Goal: Participate in discussion: Engage in conversation with other users on a specific topic

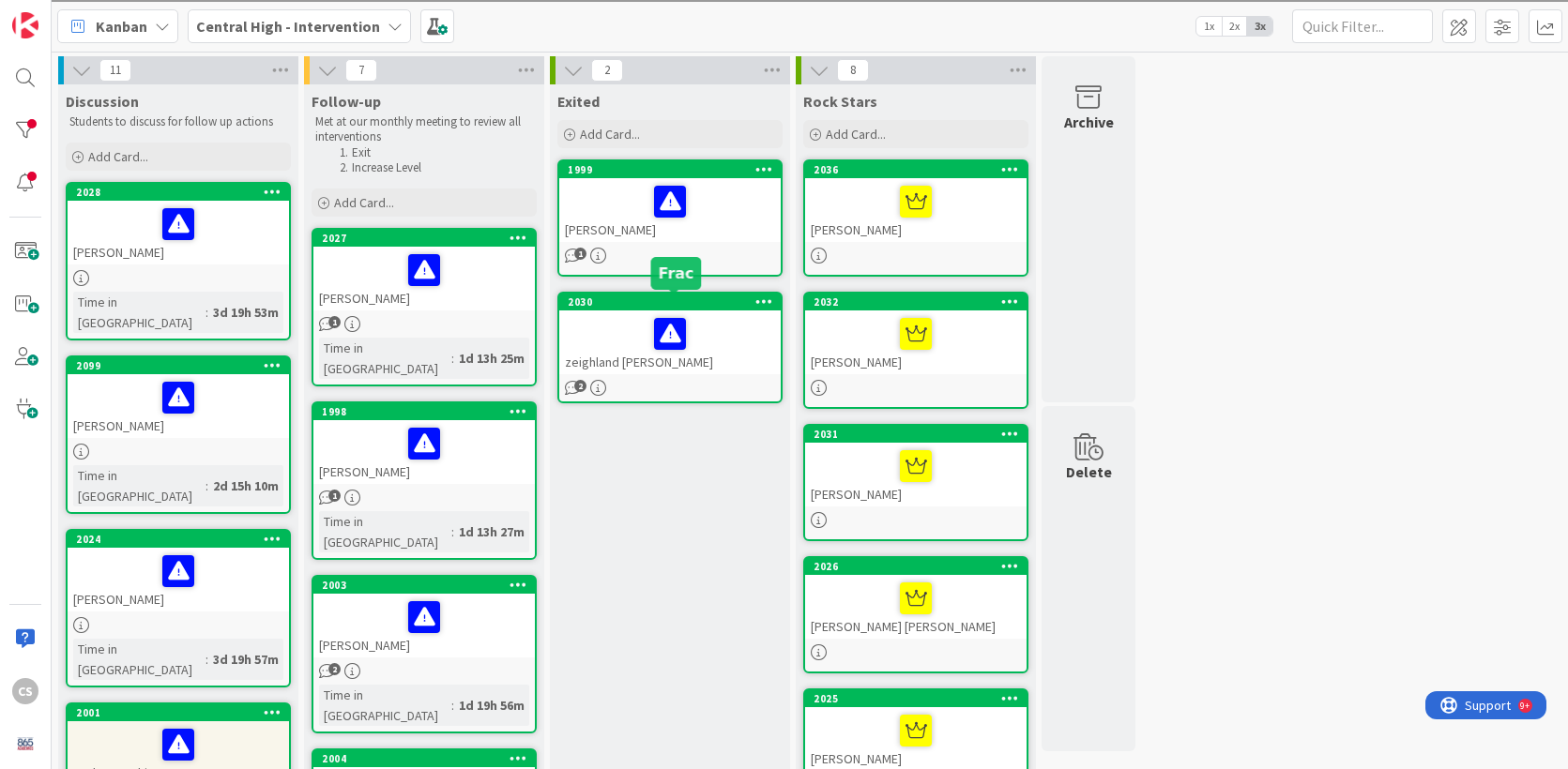
click at [725, 303] on div "2030" at bounding box center [674, 303] width 213 height 14
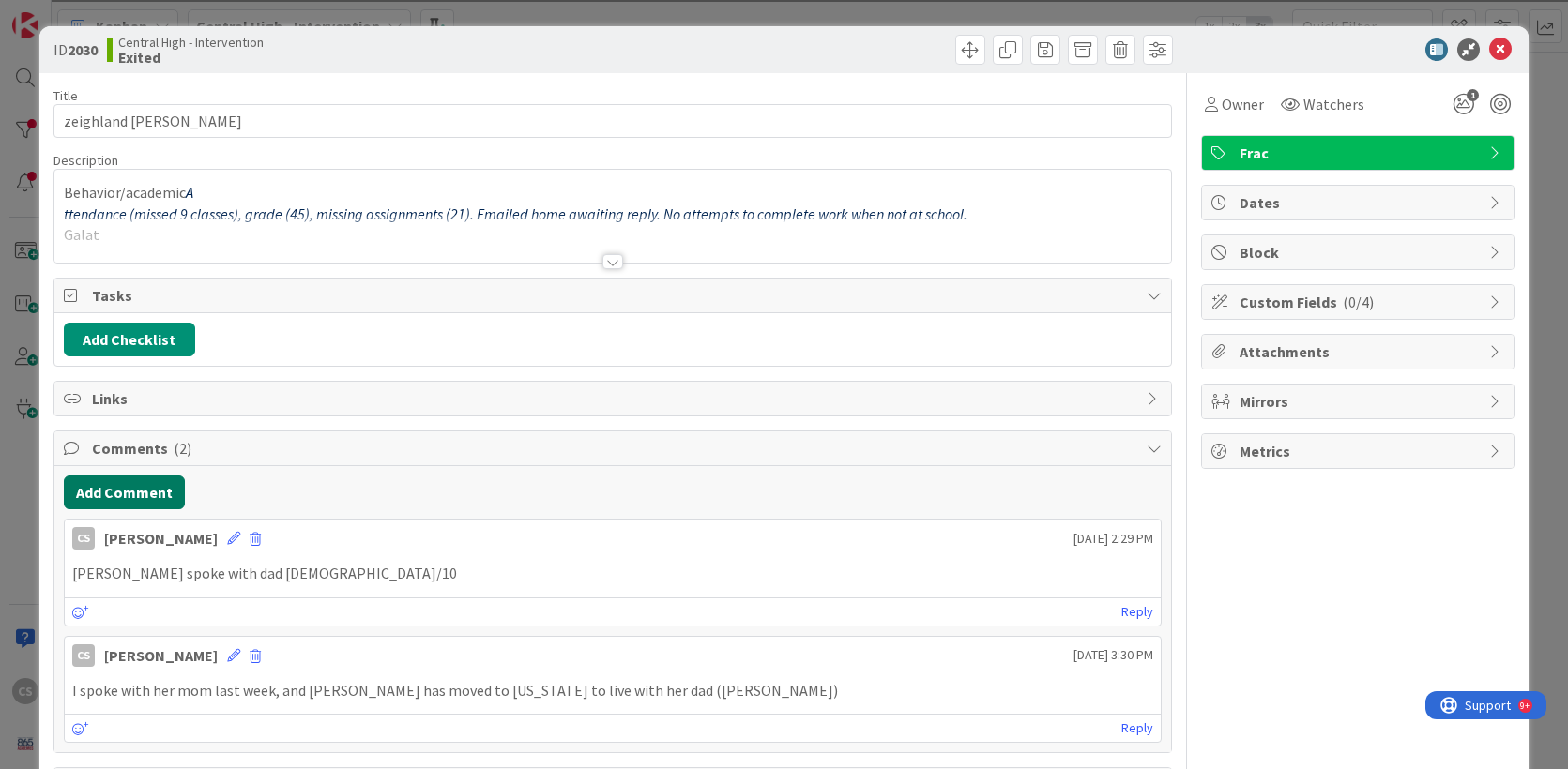
click at [115, 497] on button "Add Comment" at bounding box center [124, 492] width 121 height 34
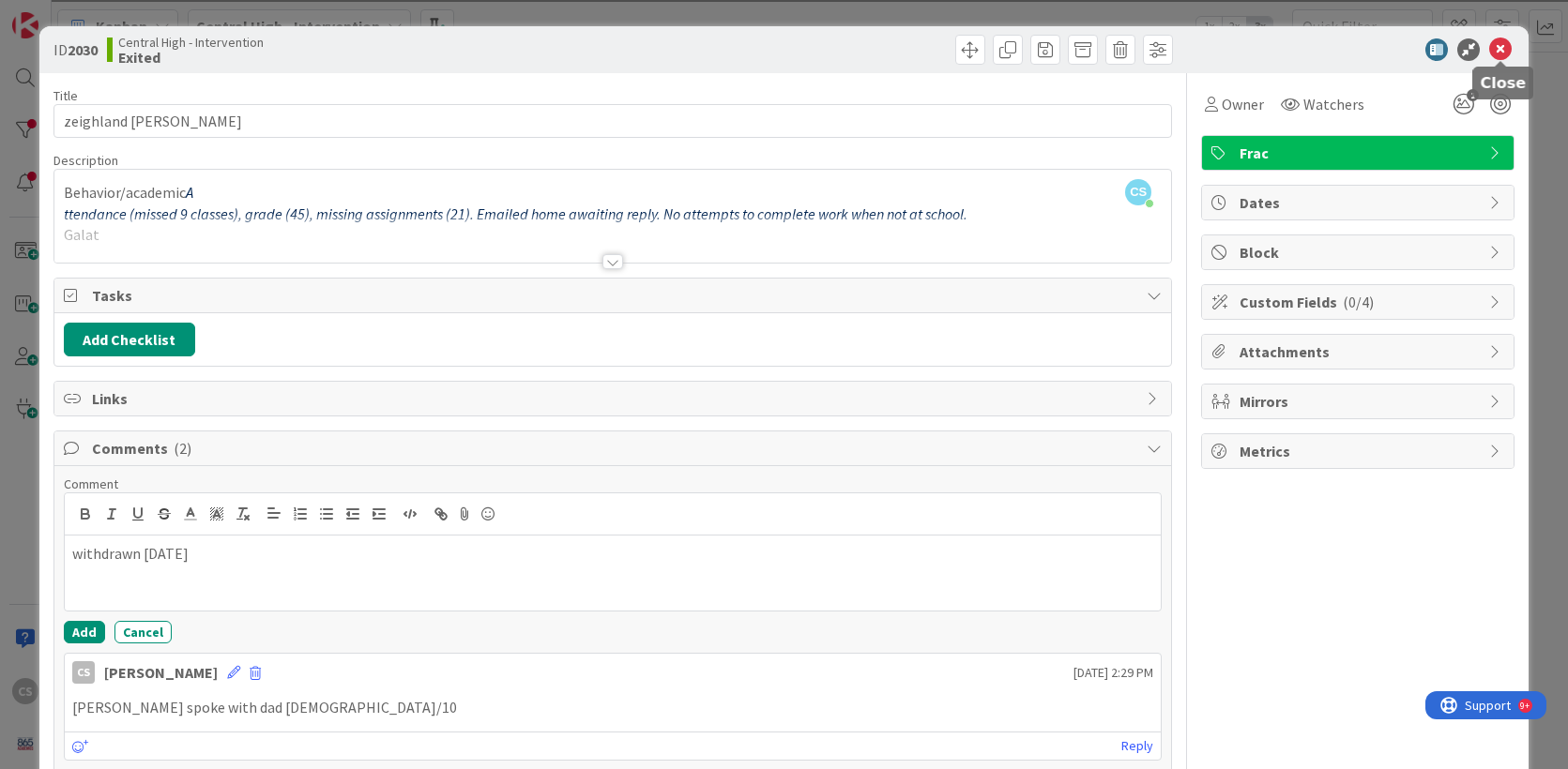
click at [1496, 47] on icon at bounding box center [1499, 49] width 22 height 22
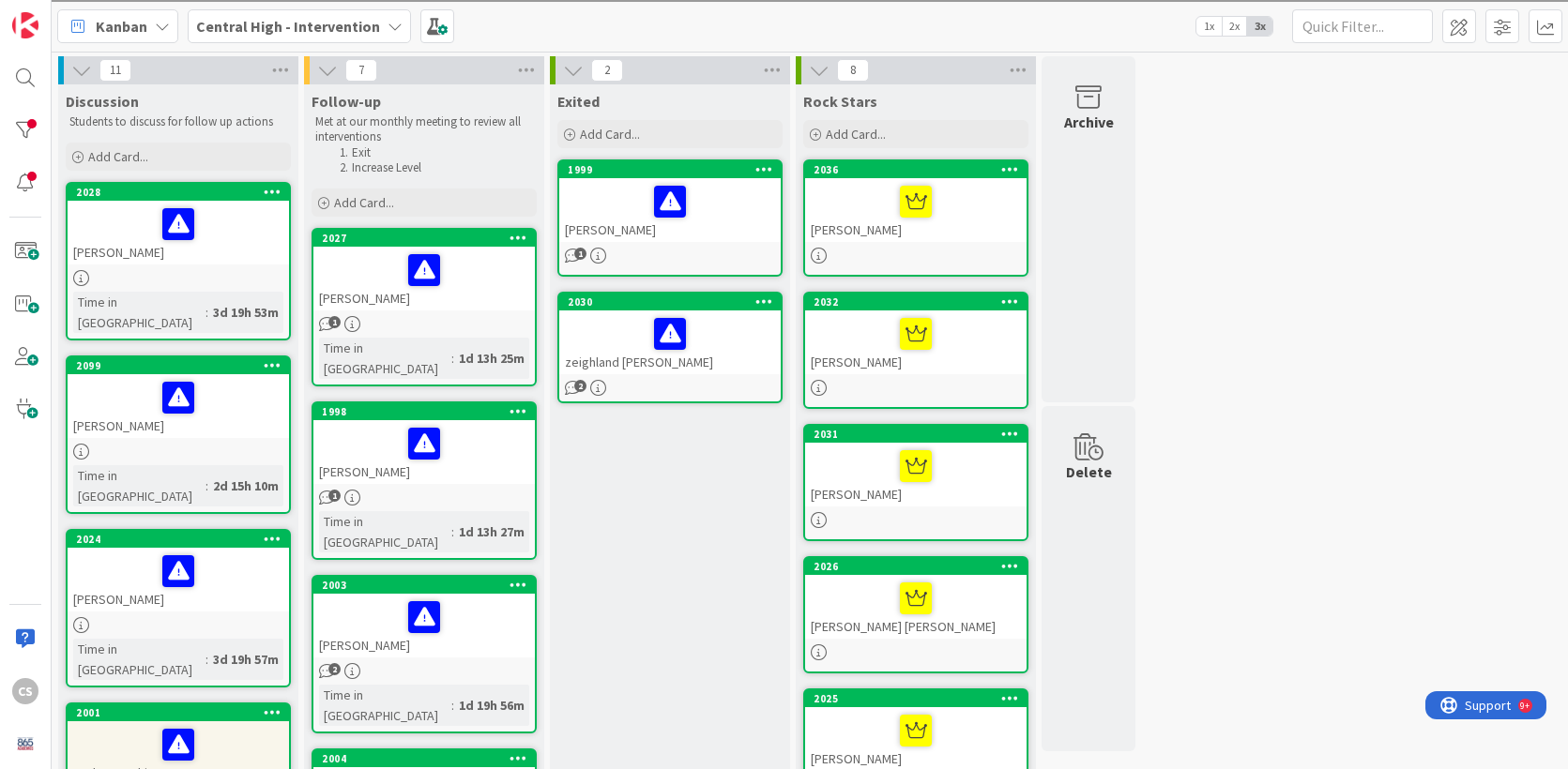
click at [604, 207] on div at bounding box center [669, 201] width 210 height 40
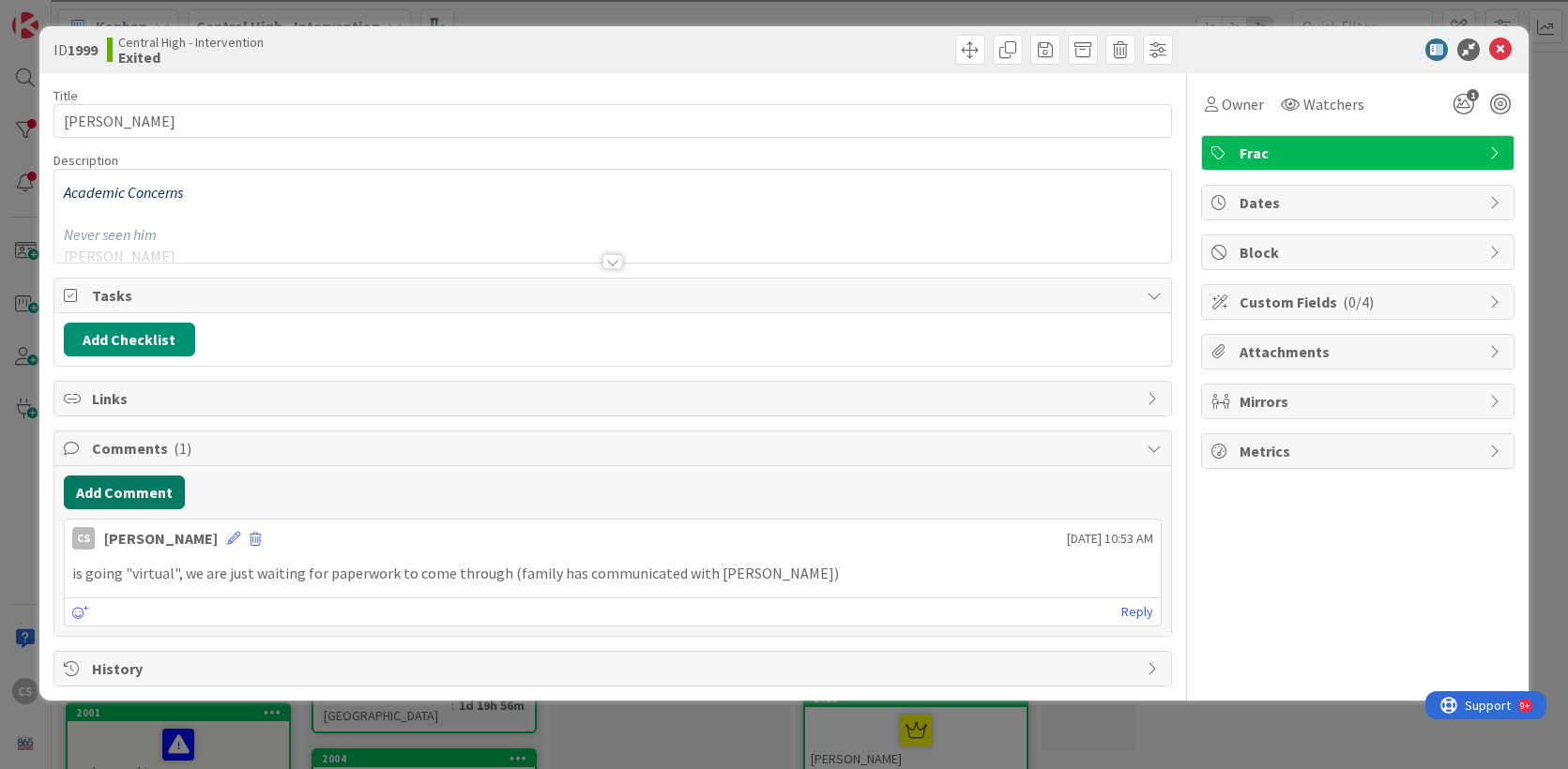
click at [100, 503] on button "Add Comment" at bounding box center [124, 492] width 121 height 34
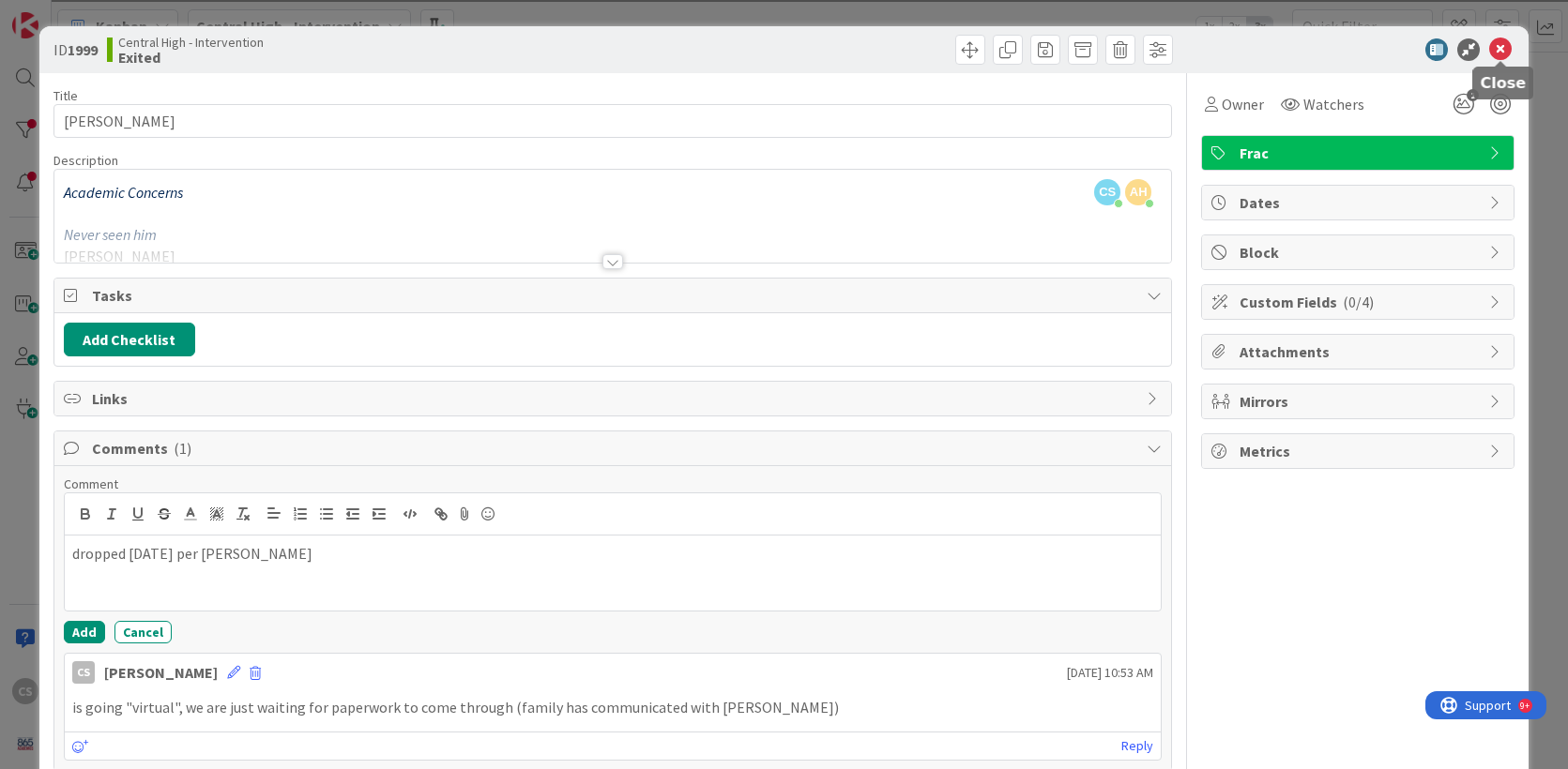
click at [1500, 47] on icon at bounding box center [1499, 49] width 22 height 22
